Goal: Information Seeking & Learning: Check status

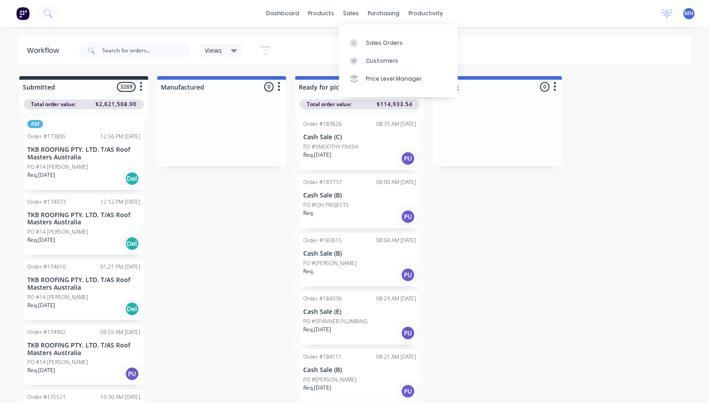
click at [371, 59] on div "Customers" at bounding box center [382, 61] width 32 height 8
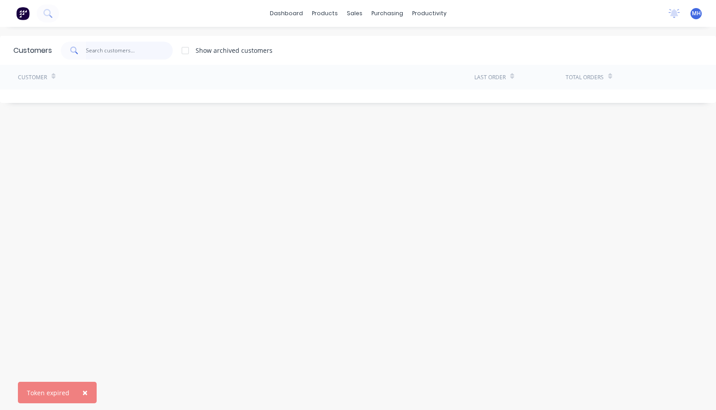
click at [135, 48] on input "text" at bounding box center [129, 51] width 87 height 18
type input "r"
click at [691, 9] on div "MH F&M Fabricators Pty Ltd [PERSON_NAME] Standard User (No Invoicing) Profile S…" at bounding box center [696, 13] width 11 height 11
click at [692, 17] on span "MH" at bounding box center [696, 13] width 9 height 8
click at [613, 108] on div "Sign out" at bounding box center [621, 112] width 24 height 8
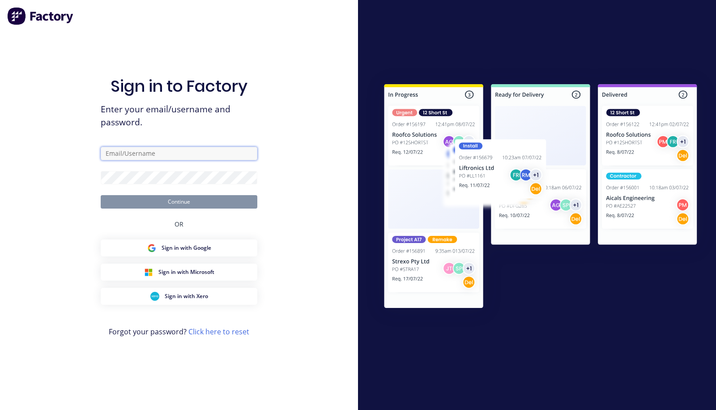
type input "[PERSON_NAME][EMAIL_ADDRESS][DOMAIN_NAME]"
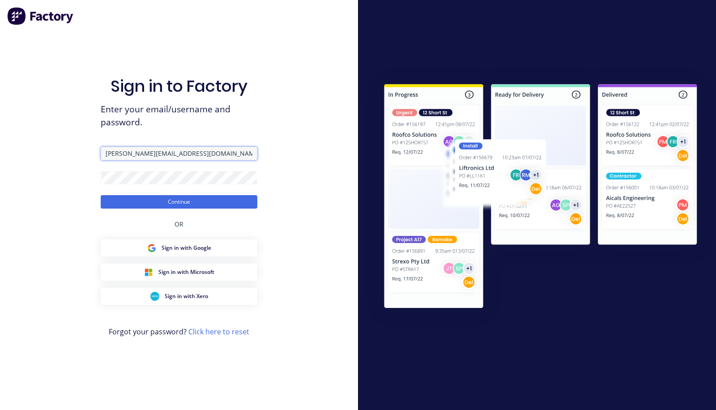
click at [151, 155] on input "[PERSON_NAME][EMAIL_ADDRESS][DOMAIN_NAME]" at bounding box center [179, 153] width 157 height 13
click at [128, 205] on button "Continue" at bounding box center [179, 201] width 157 height 13
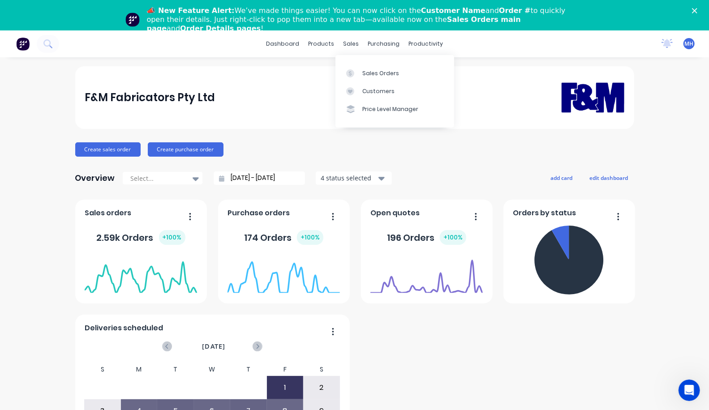
click at [350, 46] on div "sales" at bounding box center [350, 43] width 25 height 13
click at [381, 92] on div "Customers" at bounding box center [378, 91] width 32 height 8
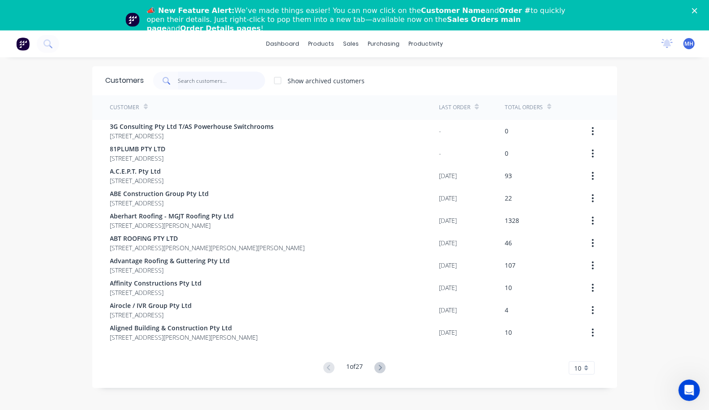
click at [178, 81] on input "text" at bounding box center [221, 81] width 87 height 18
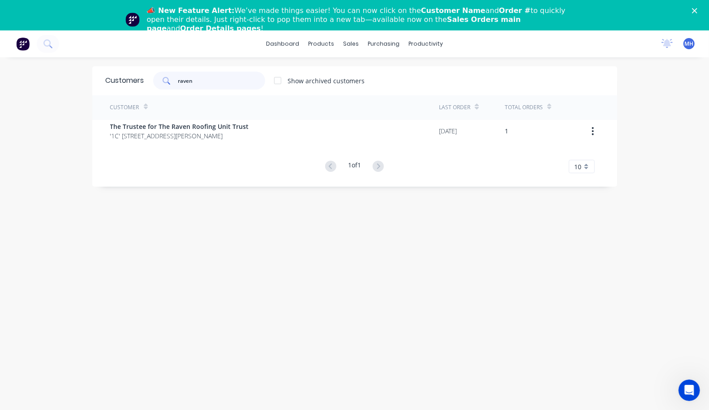
type input "raven"
click at [126, 119] on div "Customer" at bounding box center [274, 107] width 329 height 25
click at [123, 128] on span "The Trustee for The Raven Roofing Unit Trust" at bounding box center [179, 126] width 139 height 9
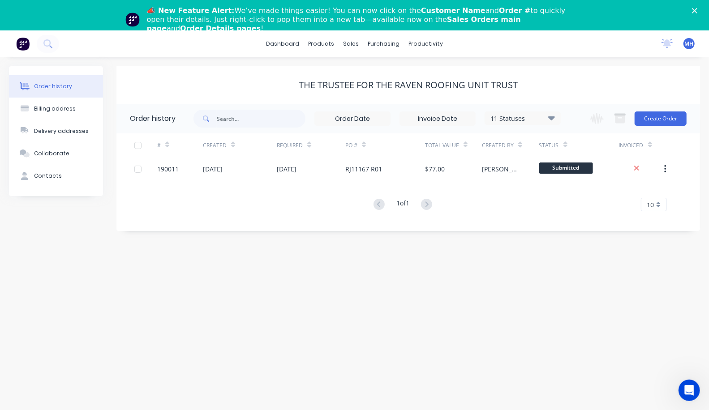
click at [202, 166] on div "190011" at bounding box center [180, 169] width 46 height 22
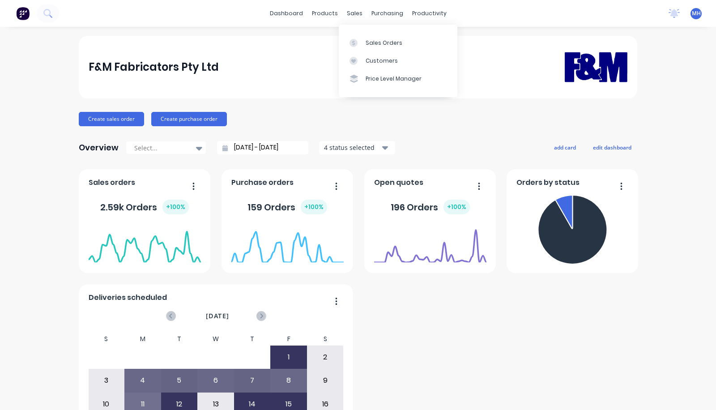
click at [368, 59] on div "Customers" at bounding box center [382, 61] width 32 height 8
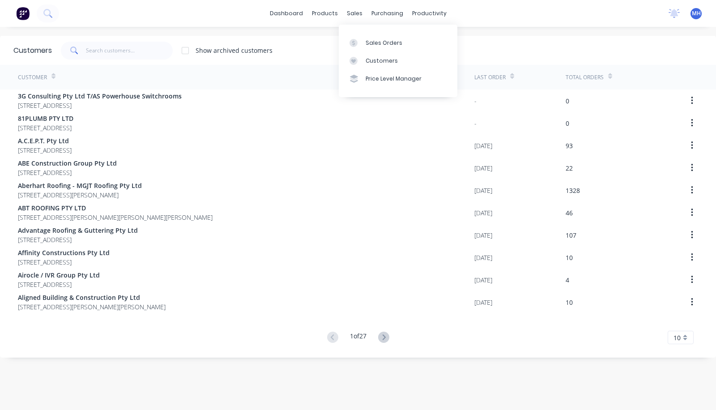
click at [349, 10] on div "sales" at bounding box center [355, 13] width 25 height 13
click at [359, 38] on link "Sales Orders" at bounding box center [398, 43] width 119 height 18
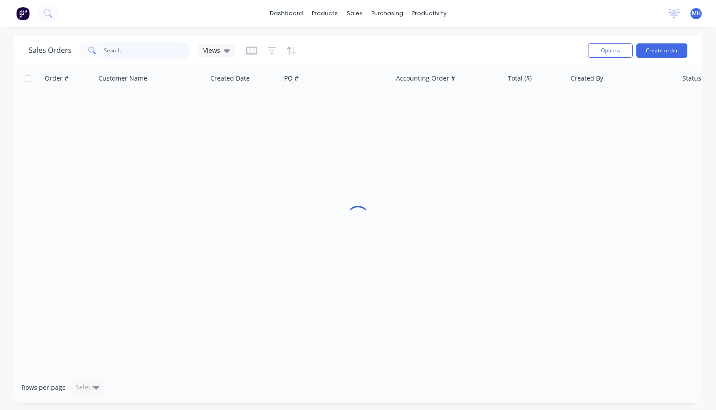
click at [117, 51] on input "text" at bounding box center [147, 51] width 87 height 18
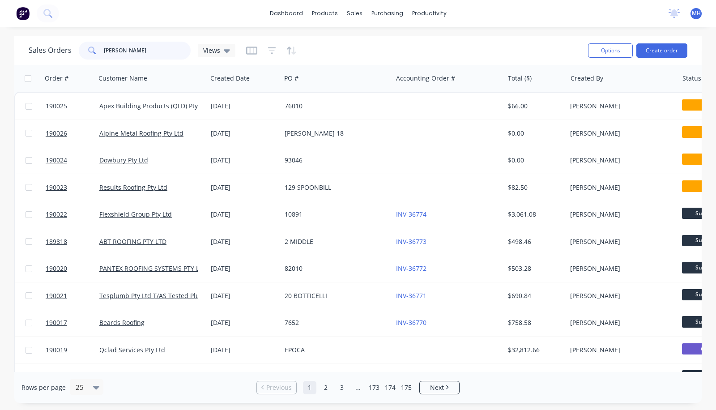
type input "[PERSON_NAME]"
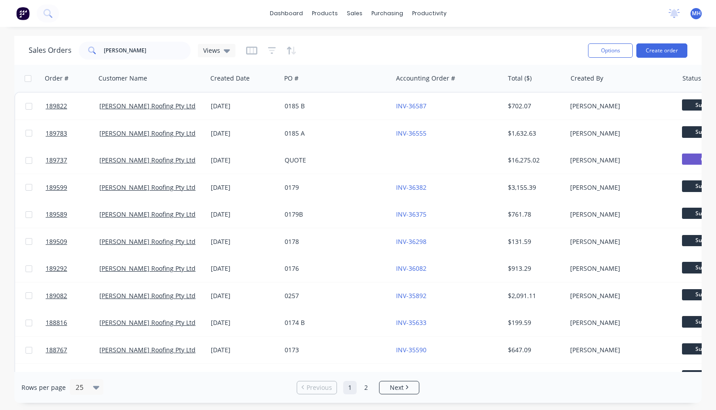
click at [281, 166] on div "QUOTE" at bounding box center [336, 160] width 111 height 27
click at [334, 189] on div "0179" at bounding box center [334, 187] width 99 height 9
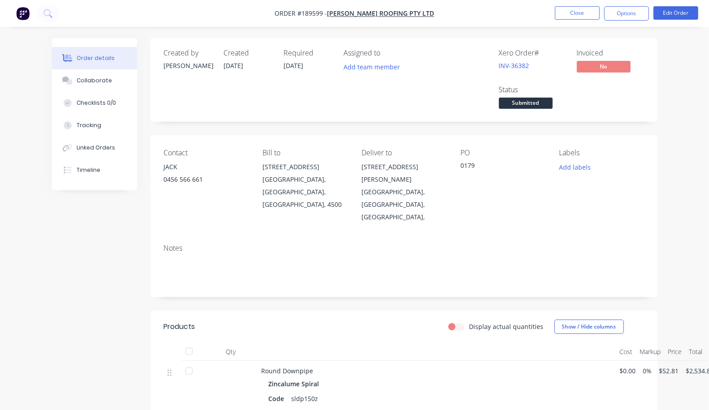
click at [578, 11] on button "Close" at bounding box center [577, 12] width 45 height 13
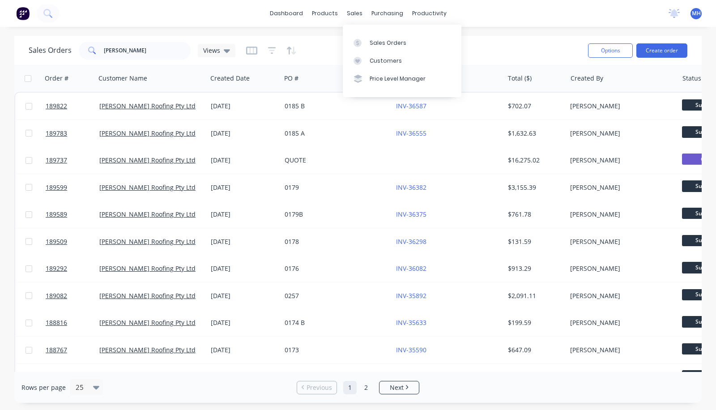
click at [383, 64] on div "Customers" at bounding box center [386, 61] width 32 height 8
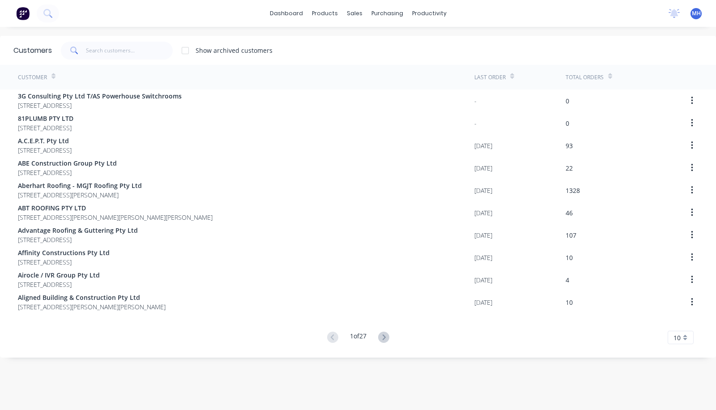
click at [385, 340] on icon at bounding box center [383, 337] width 11 height 11
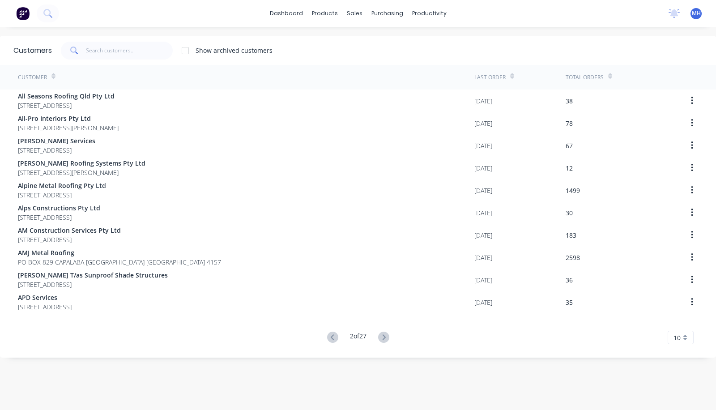
click at [383, 339] on icon at bounding box center [383, 337] width 11 height 11
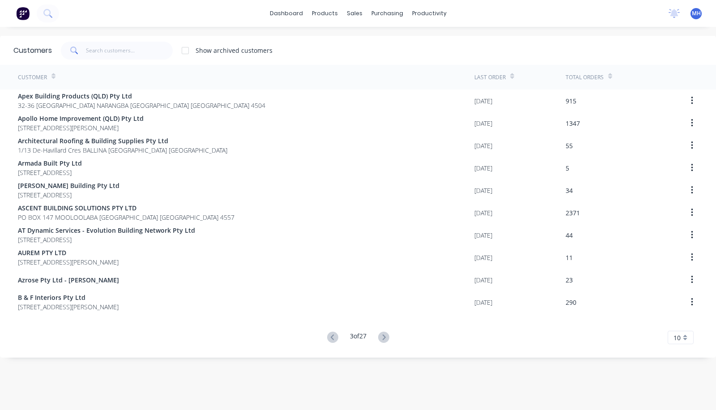
click at [382, 338] on icon at bounding box center [383, 336] width 3 height 5
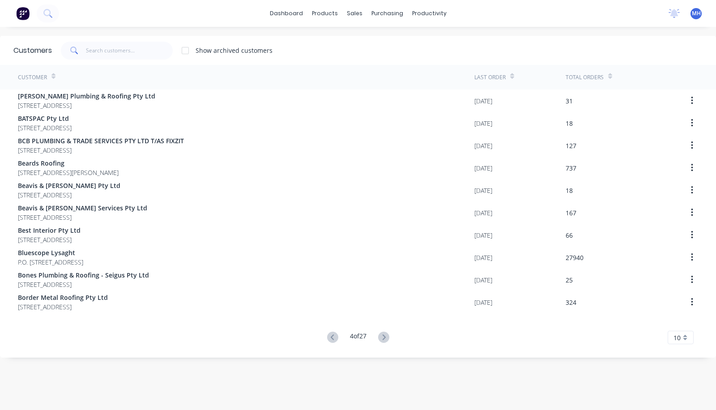
click at [382, 336] on icon at bounding box center [383, 336] width 3 height 5
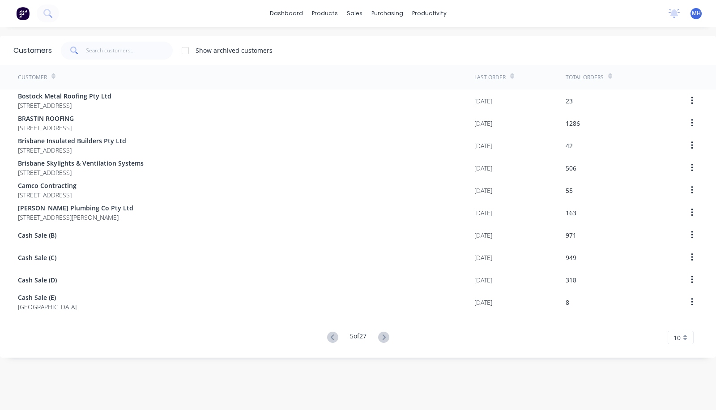
click at [382, 336] on icon at bounding box center [383, 336] width 3 height 5
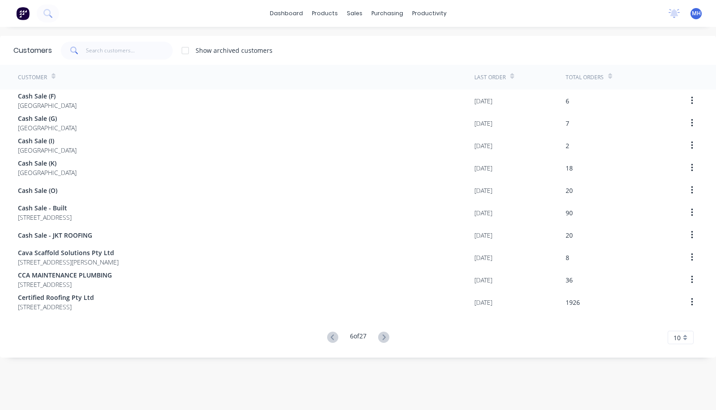
click at [382, 336] on icon at bounding box center [383, 336] width 3 height 5
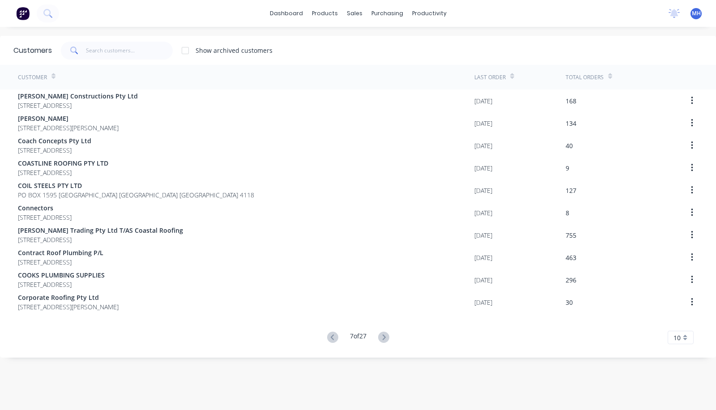
click at [382, 336] on icon at bounding box center [383, 336] width 3 height 5
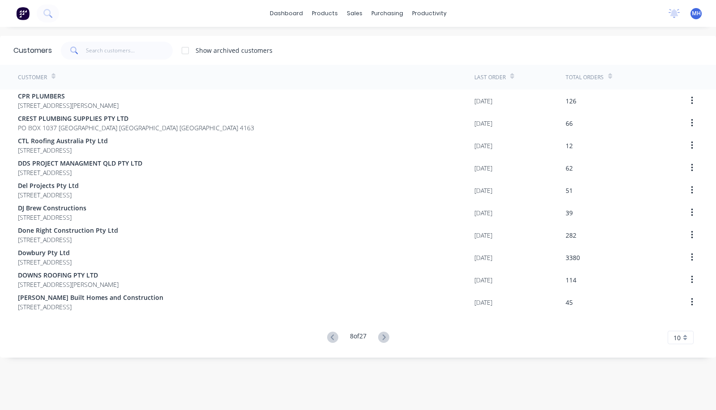
click at [382, 336] on icon at bounding box center [383, 336] width 3 height 5
